Goal: Communication & Community: Answer question/provide support

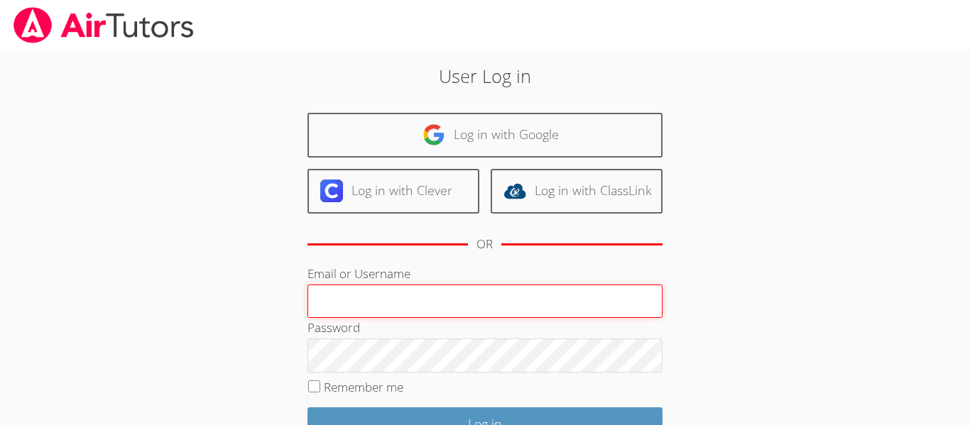
click at [460, 306] on input "Email or Username" at bounding box center [485, 302] width 355 height 34
type input "e.silva6@lodiusd.org"
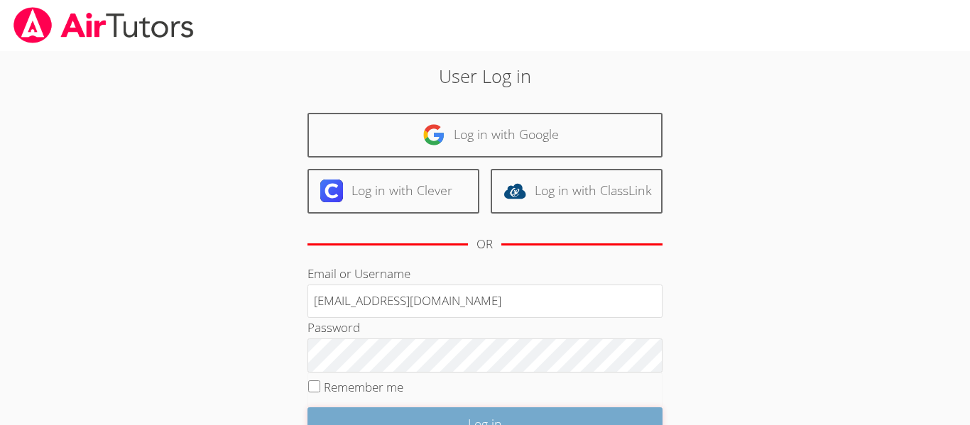
click at [539, 419] on input "Log in" at bounding box center [485, 424] width 355 height 33
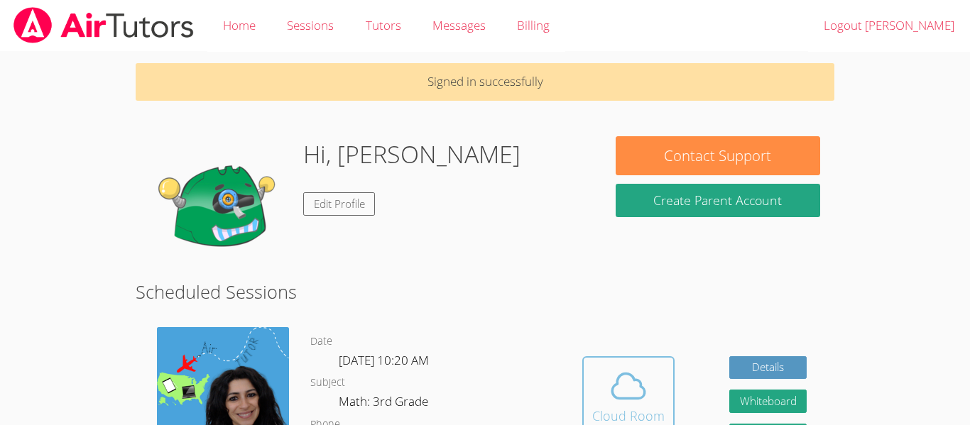
click at [647, 371] on icon at bounding box center [629, 387] width 40 height 40
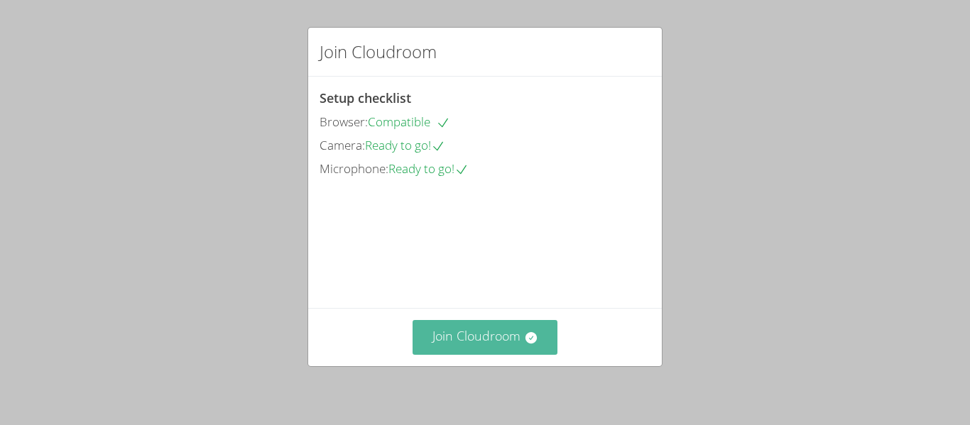
click at [551, 347] on button "Join Cloudroom" at bounding box center [486, 337] width 146 height 35
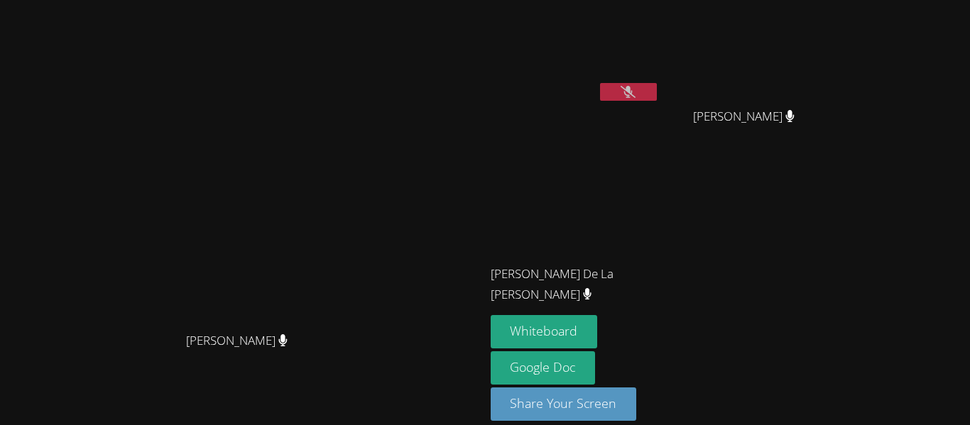
click at [657, 97] on button at bounding box center [628, 92] width 57 height 18
click at [349, 93] on video at bounding box center [242, 192] width 213 height 266
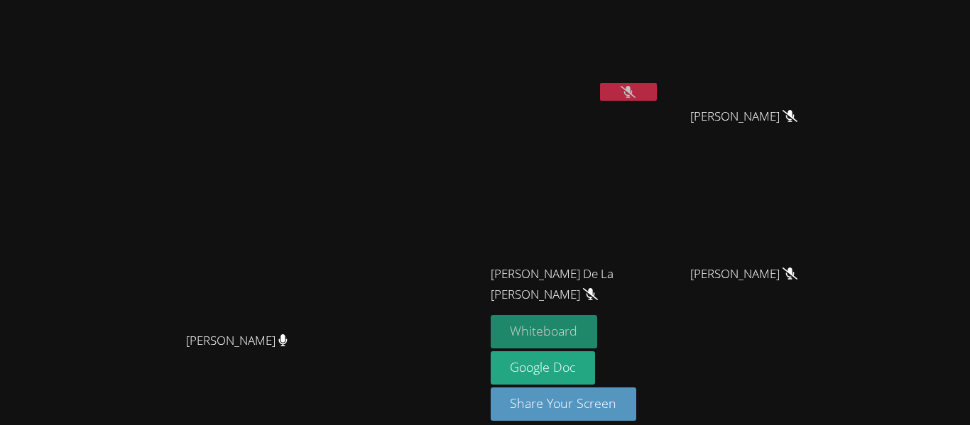
click at [598, 319] on button "Whiteboard" at bounding box center [544, 331] width 107 height 33
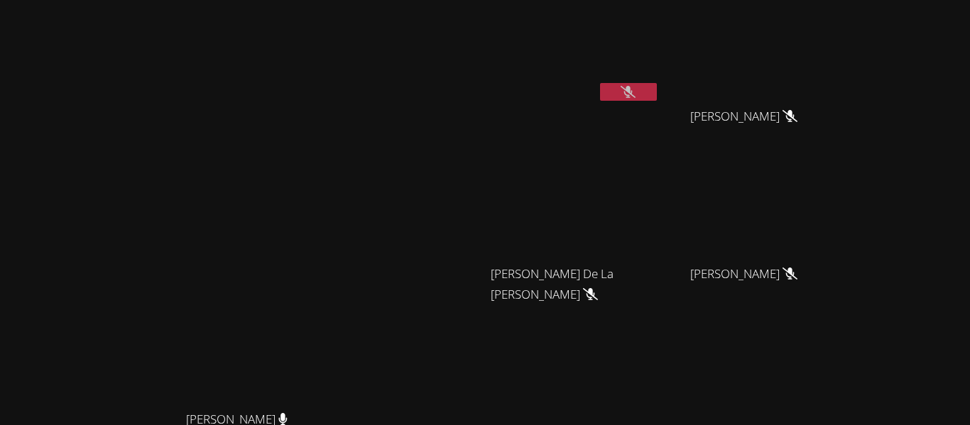
click at [660, 80] on video at bounding box center [575, 53] width 169 height 95
click at [657, 87] on button at bounding box center [628, 92] width 57 height 18
click at [657, 93] on button at bounding box center [628, 92] width 57 height 18
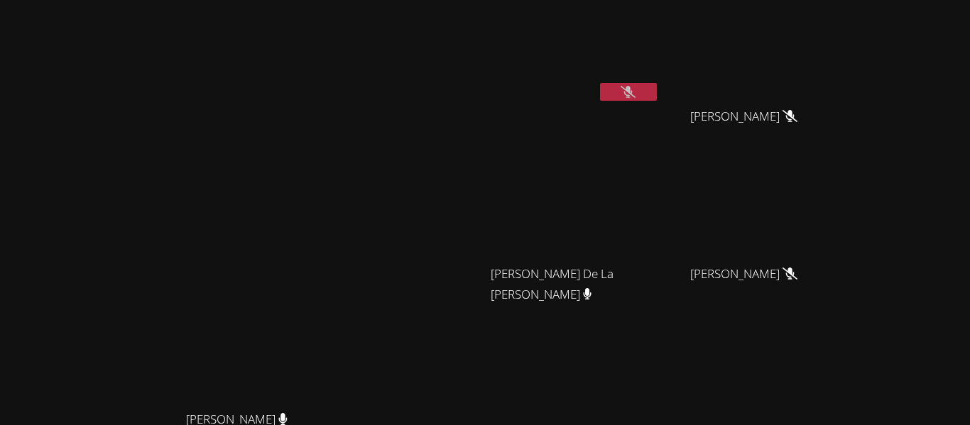
click at [657, 93] on button at bounding box center [628, 92] width 57 height 18
click at [633, 90] on icon at bounding box center [628, 92] width 9 height 12
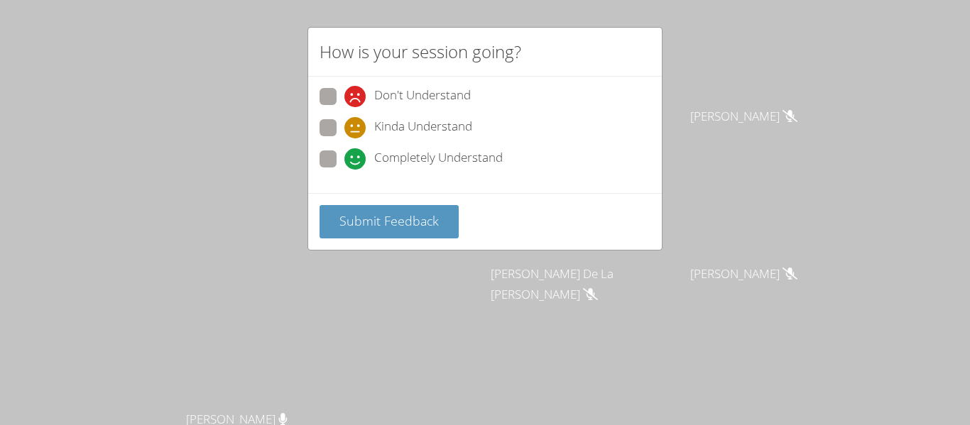
click at [345, 107] on span at bounding box center [345, 107] width 0 height 0
click at [345, 98] on input "Don't Understand" at bounding box center [351, 94] width 12 height 12
radio input "true"
click at [401, 203] on div "Submit Feedback" at bounding box center [485, 221] width 354 height 57
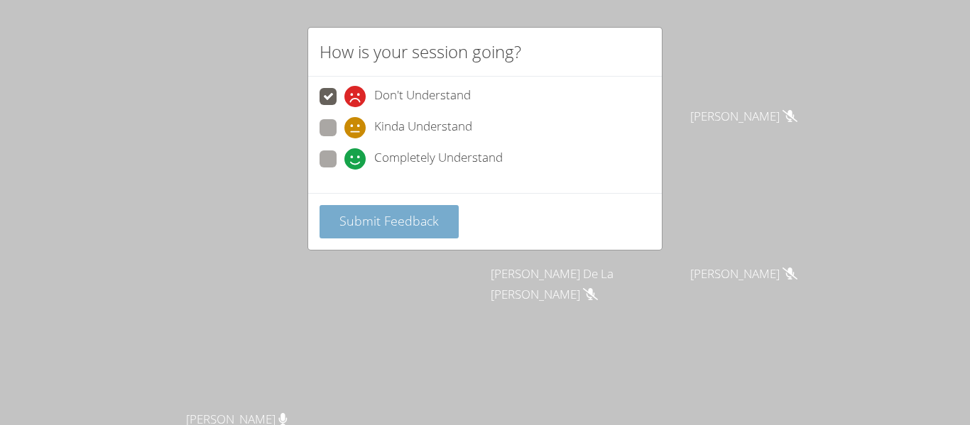
click at [406, 208] on button "Submit Feedback" at bounding box center [389, 221] width 139 height 33
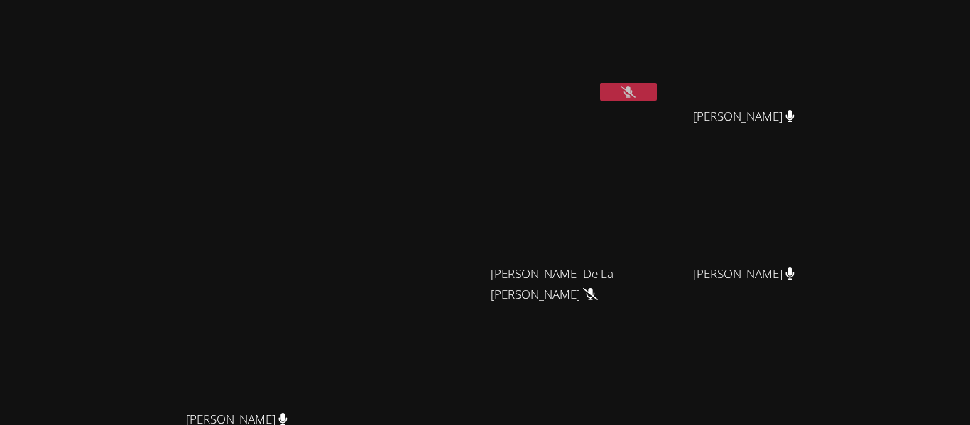
click at [657, 85] on button at bounding box center [628, 92] width 57 height 18
